Goal: Information Seeking & Learning: Check status

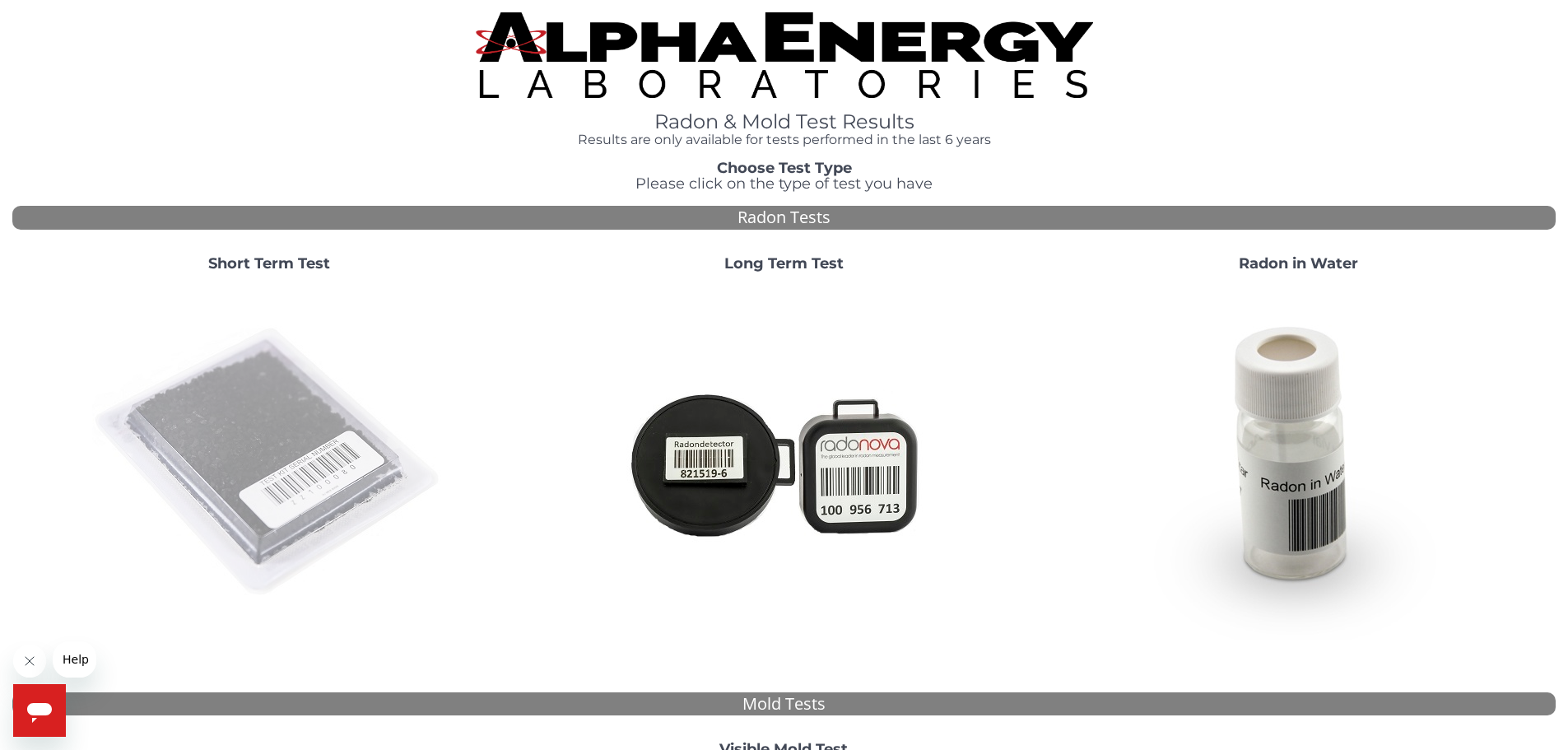
click at [231, 424] on img at bounding box center [269, 463] width 354 height 354
click at [268, 402] on img at bounding box center [269, 463] width 354 height 354
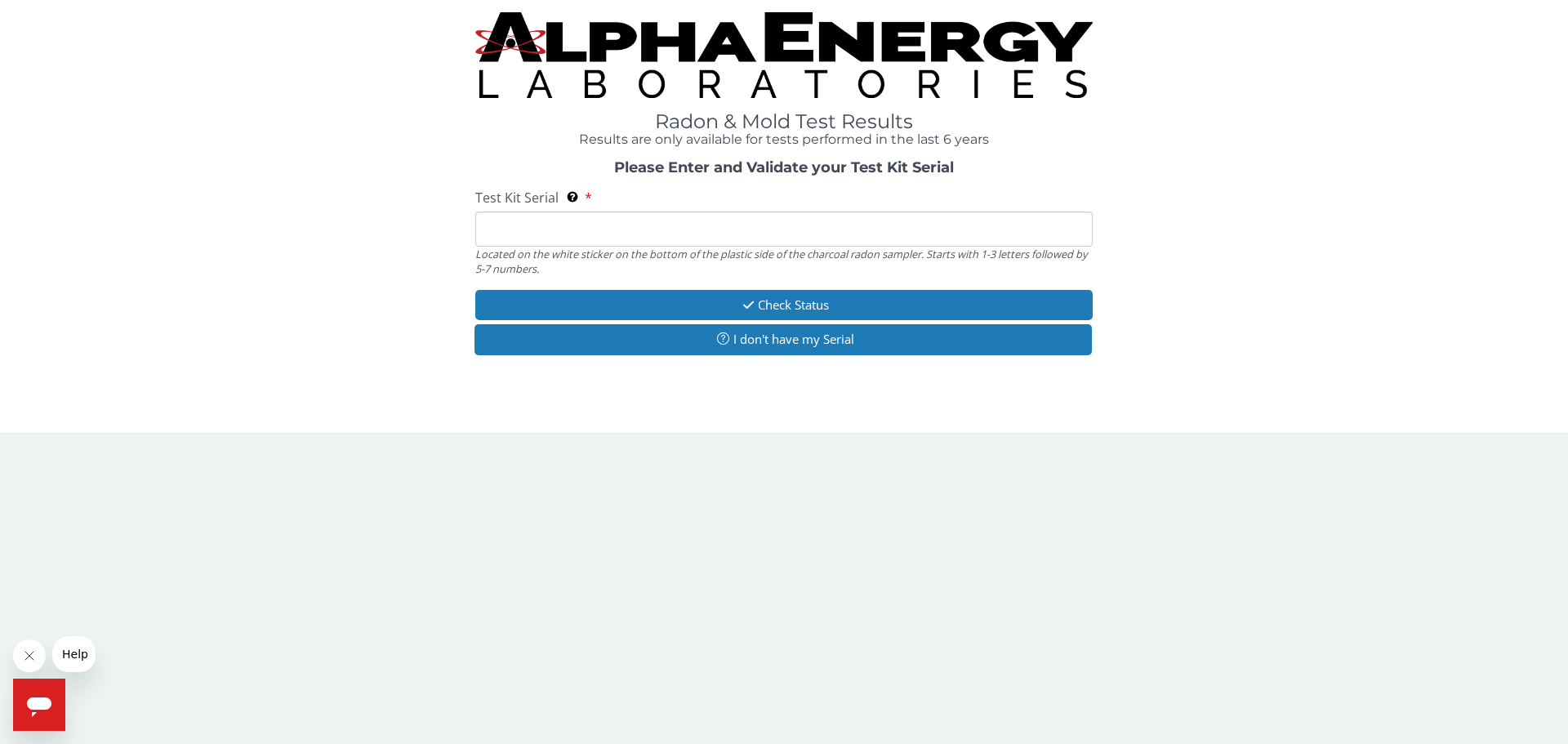
click at [498, 228] on input "Test Kit Serial Located on the white sticker on the bottom of the plastic side …" at bounding box center [783, 229] width 618 height 35
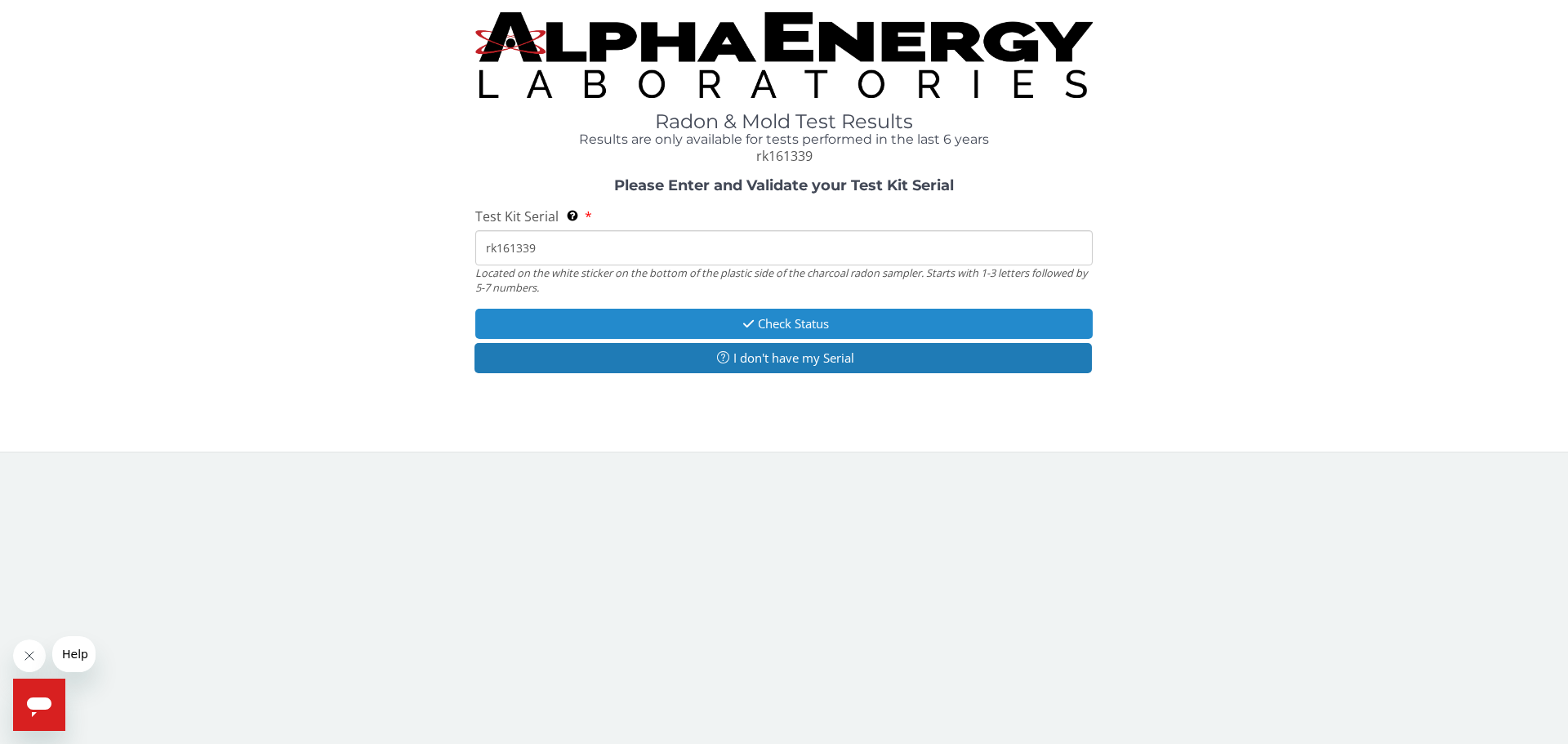
type input "rk161339"
click at [785, 320] on button "Check Status" at bounding box center [783, 323] width 618 height 30
